Goal: Task Accomplishment & Management: Manage account settings

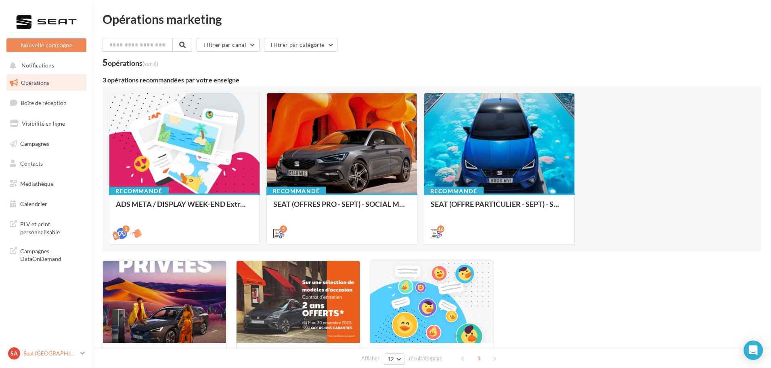
click at [68, 346] on link "SA Seat [GEOGRAPHIC_DATA] SEAT-[GEOGRAPHIC_DATA]" at bounding box center [46, 352] width 80 height 15
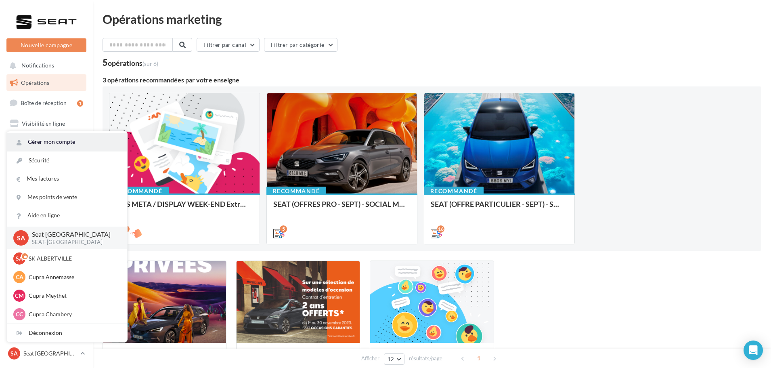
click at [67, 140] on link "Gérer mon compte" at bounding box center [67, 142] width 120 height 18
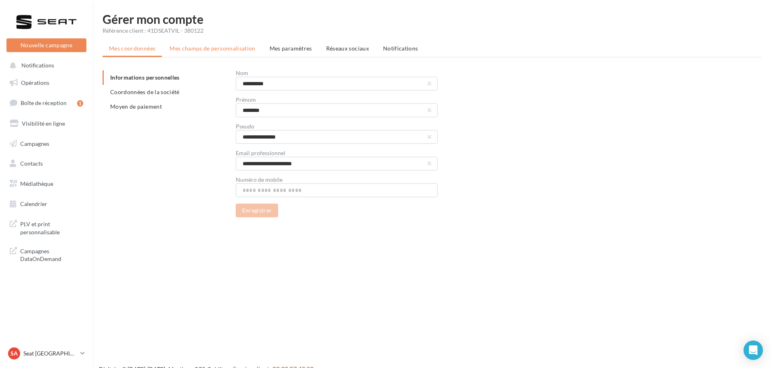
click at [225, 50] on span "Mes champs de personnalisation" at bounding box center [213, 48] width 86 height 7
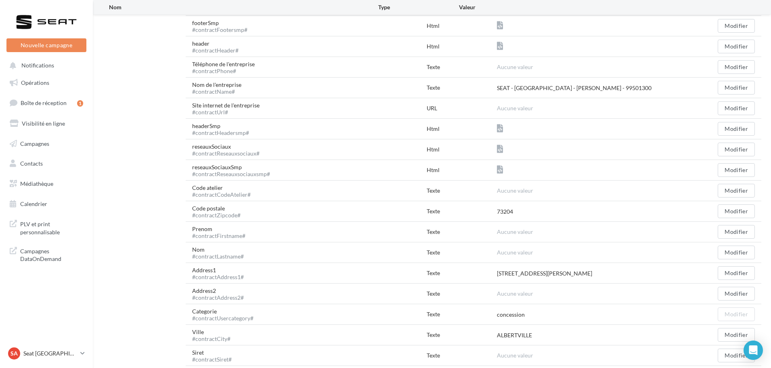
scroll to position [224, 0]
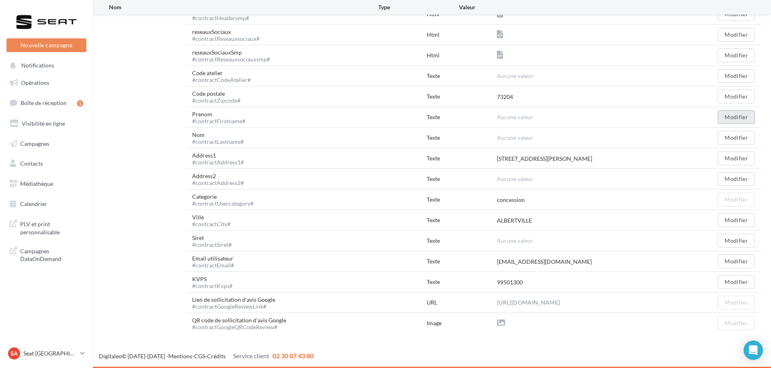
click at [733, 114] on button "Modifier" at bounding box center [736, 117] width 37 height 14
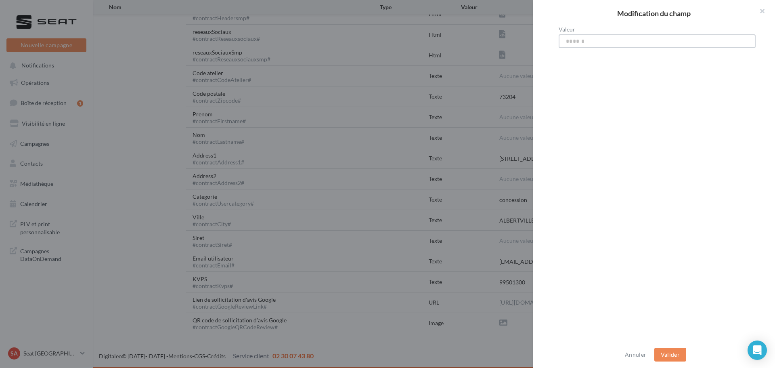
click at [586, 42] on input "Valeur" at bounding box center [657, 41] width 197 height 14
type input "****"
click at [676, 350] on button "Valider" at bounding box center [670, 354] width 32 height 14
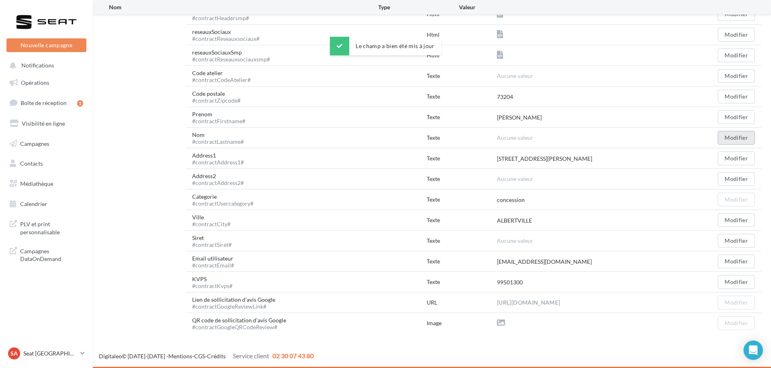
click at [737, 132] on button "Modifier" at bounding box center [736, 138] width 37 height 14
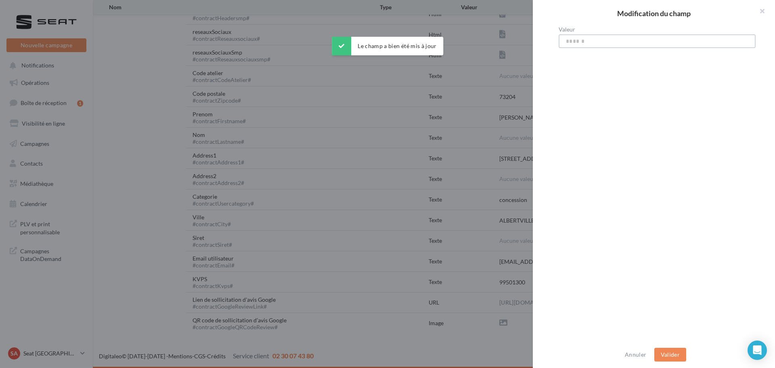
click at [601, 40] on input "Valeur" at bounding box center [657, 41] width 197 height 14
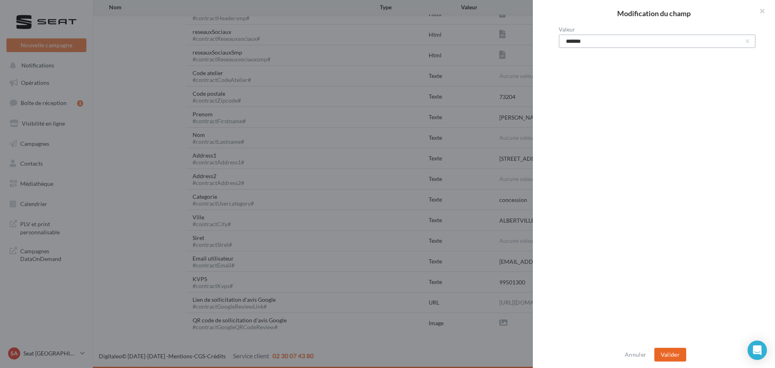
type input "*******"
click at [674, 355] on button "Valider" at bounding box center [670, 354] width 32 height 14
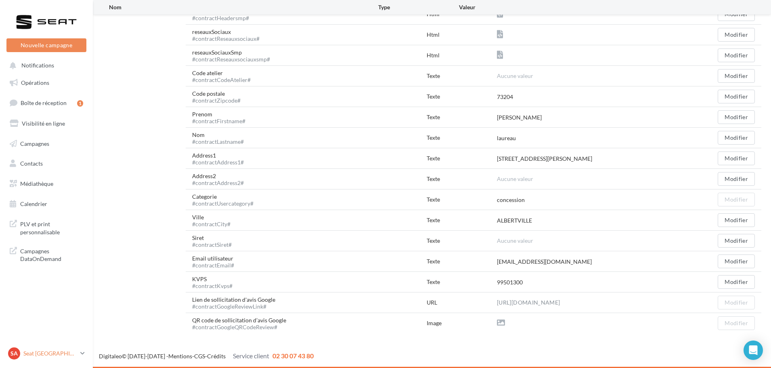
click at [38, 352] on p "Seat [GEOGRAPHIC_DATA]" at bounding box center [50, 353] width 54 height 8
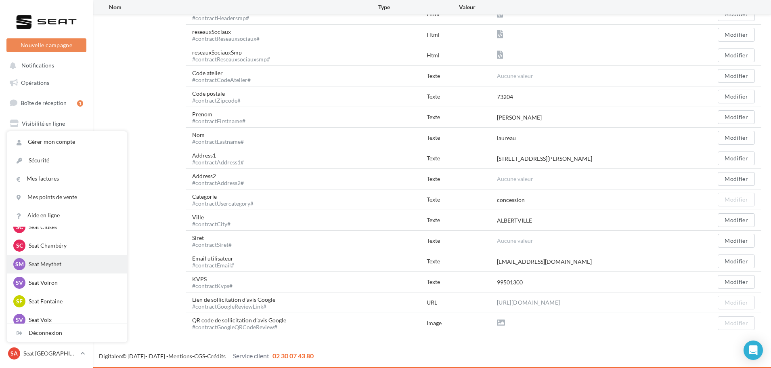
scroll to position [202, 0]
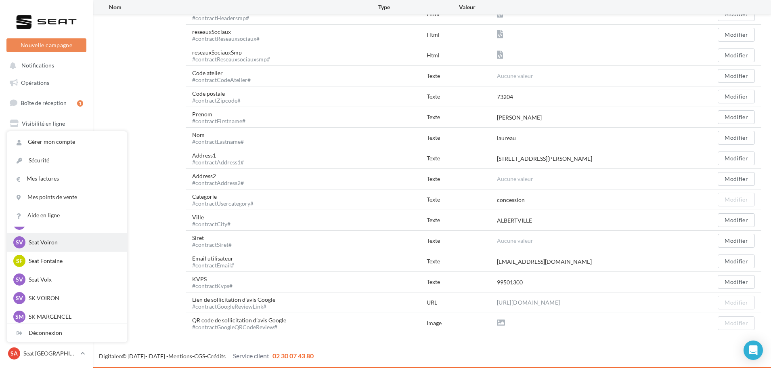
click at [77, 247] on div "SV Seat Voiron SEAT-[GEOGRAPHIC_DATA]" at bounding box center [66, 242] width 107 height 12
